Goal: Task Accomplishment & Management: Manage account settings

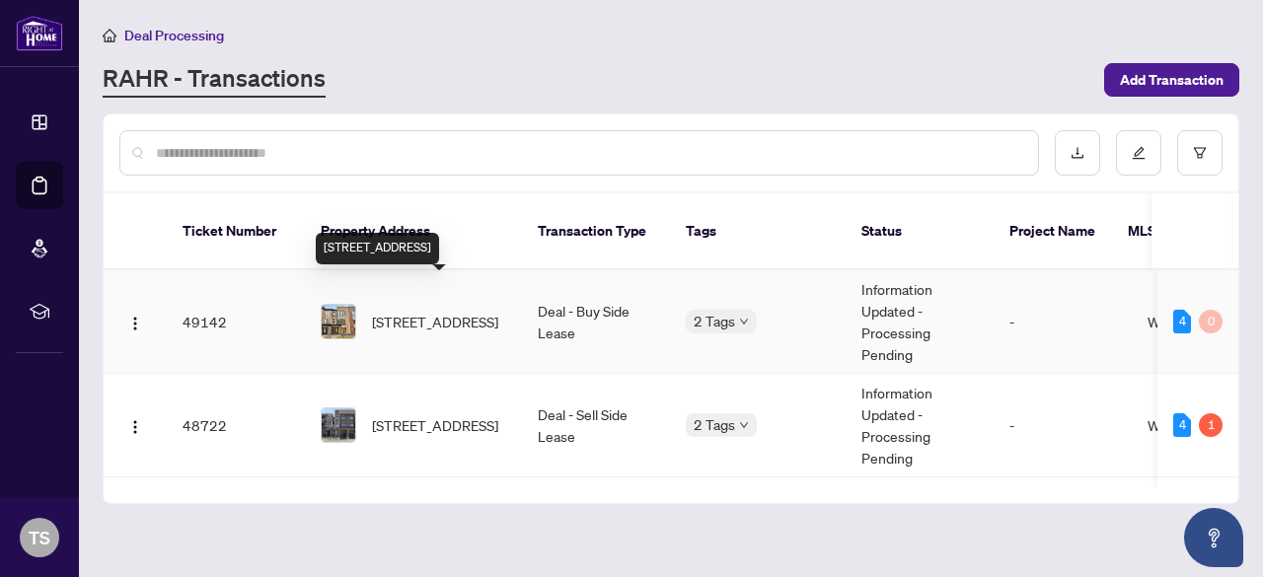
click at [457, 311] on span "[STREET_ADDRESS]" at bounding box center [435, 322] width 126 height 22
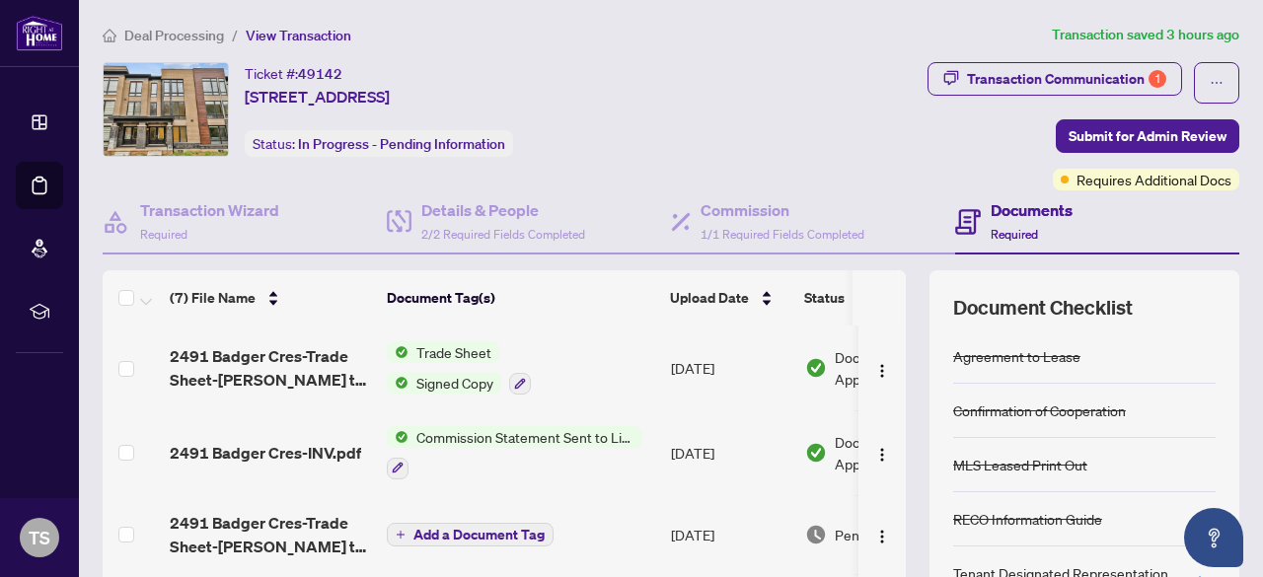
click at [588, 431] on span "Commission Statement Sent to Listing Brokerage" at bounding box center [525, 437] width 234 height 22
click at [186, 30] on span "Deal Processing" at bounding box center [174, 36] width 100 height 18
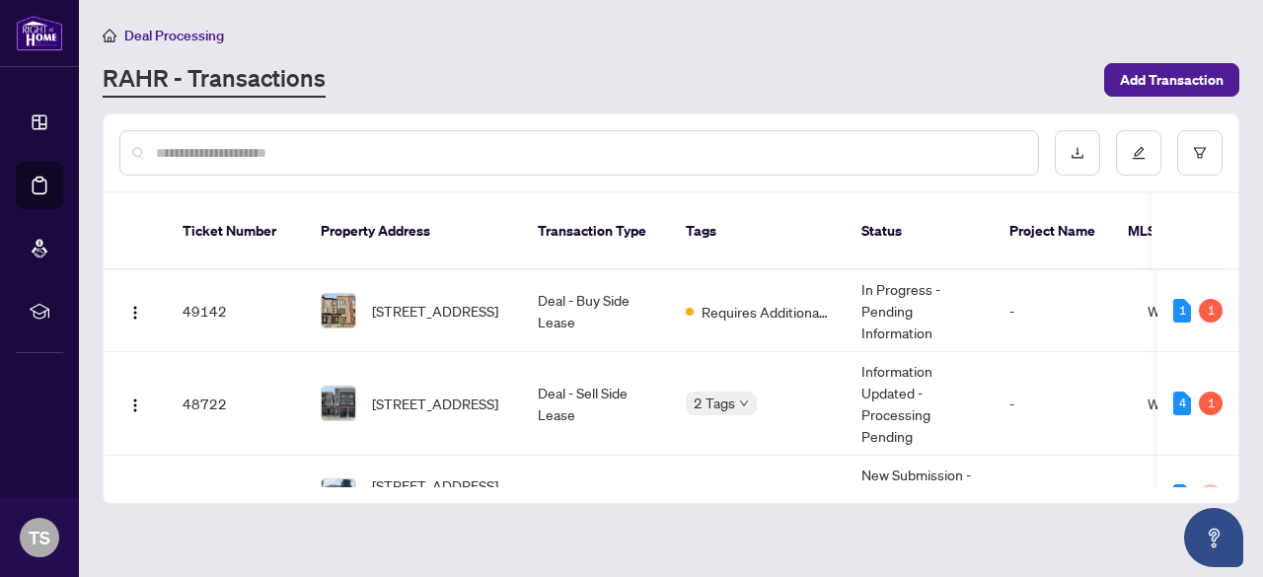
scroll to position [110, 0]
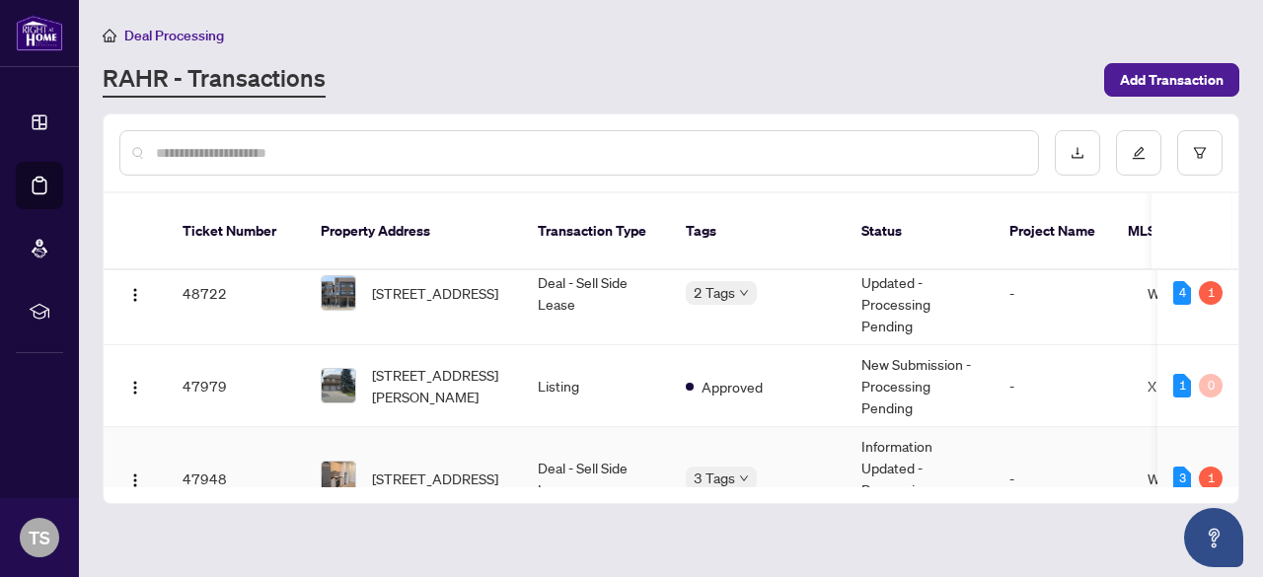
click at [631, 447] on td "Deal - Sell Side Lease" at bounding box center [596, 479] width 148 height 104
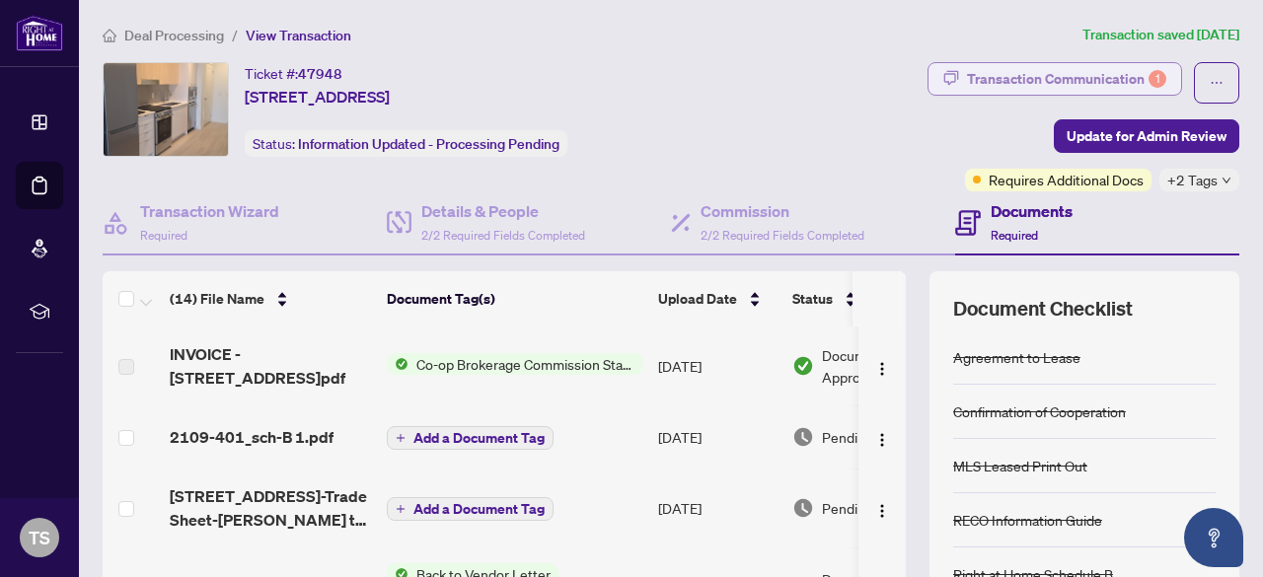
click at [1020, 80] on div "Transaction Communication 1" at bounding box center [1066, 79] width 199 height 32
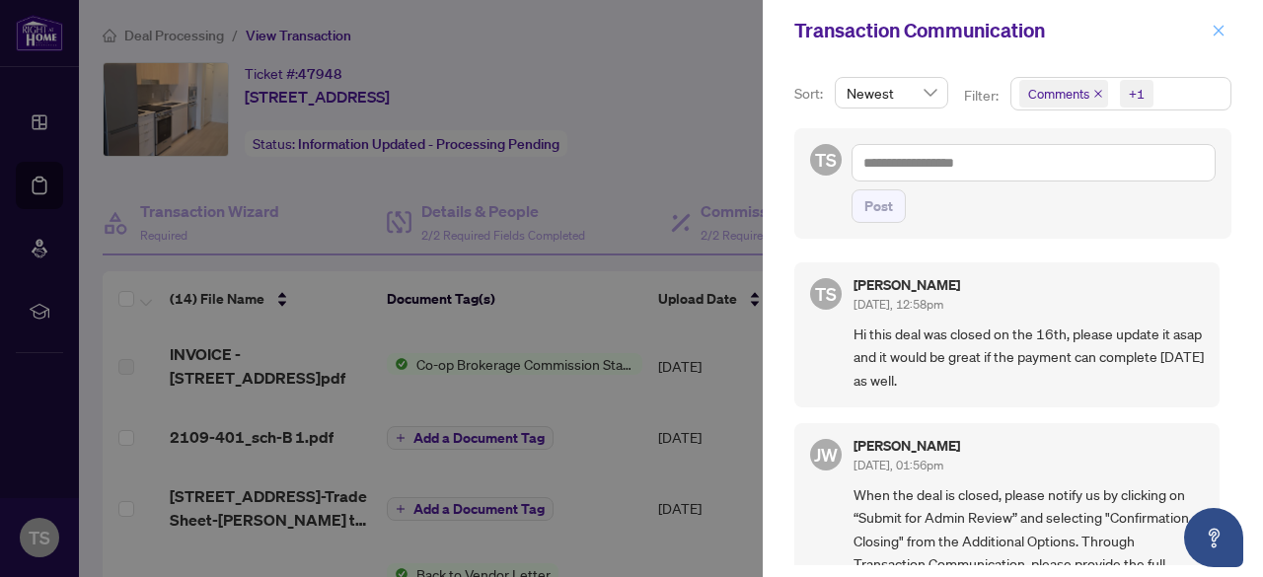
click at [1221, 17] on span "button" at bounding box center [1219, 31] width 14 height 32
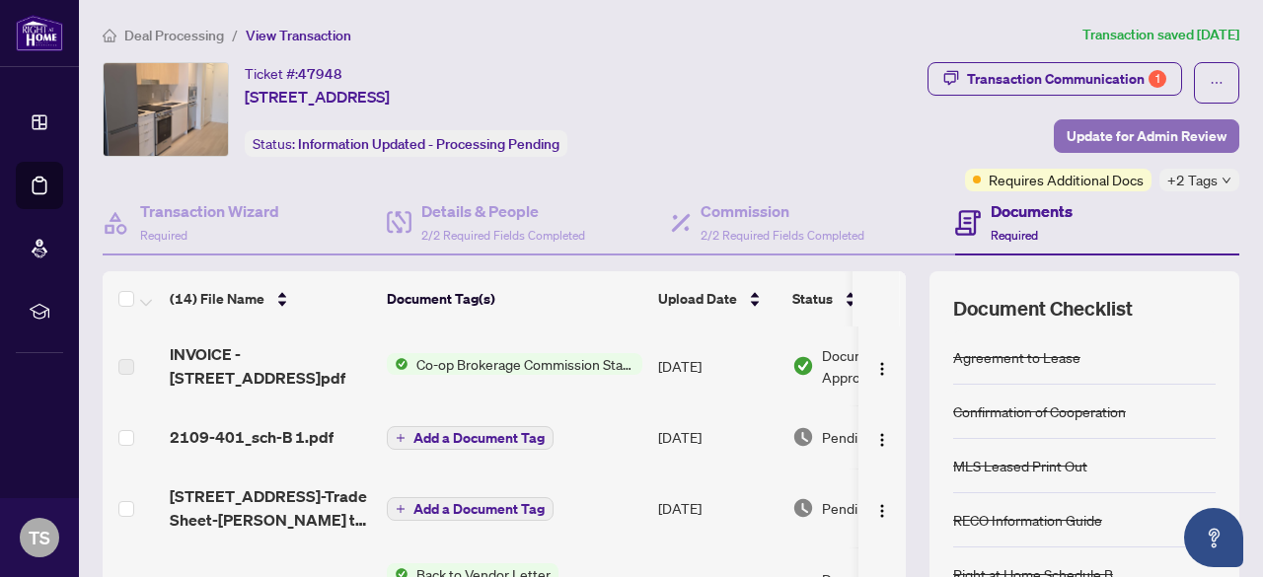
click at [1120, 138] on span "Update for Admin Review" at bounding box center [1147, 136] width 160 height 32
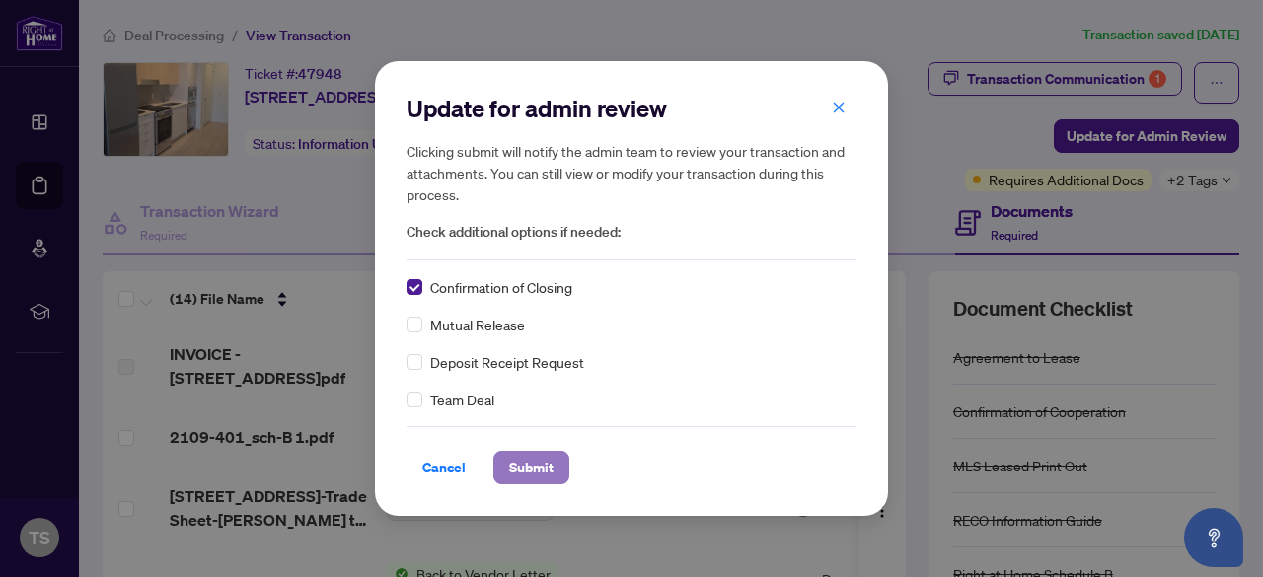
click at [511, 473] on span "Submit" at bounding box center [531, 468] width 44 height 32
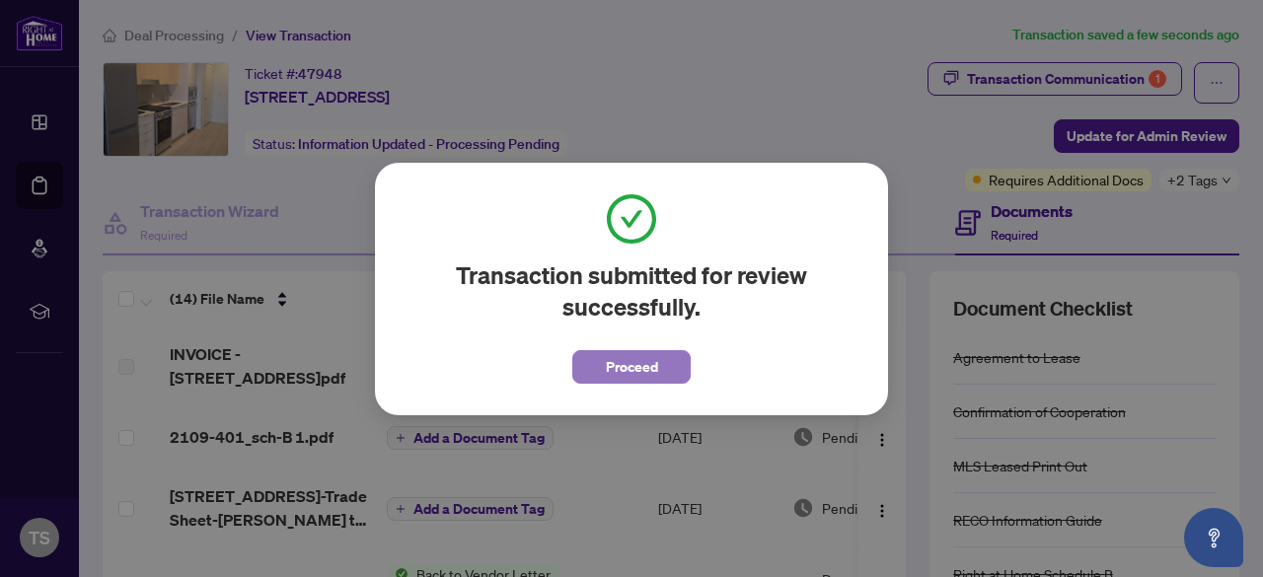
click at [653, 360] on span "Proceed" at bounding box center [632, 367] width 52 height 32
